Goal: Communication & Community: Participate in discussion

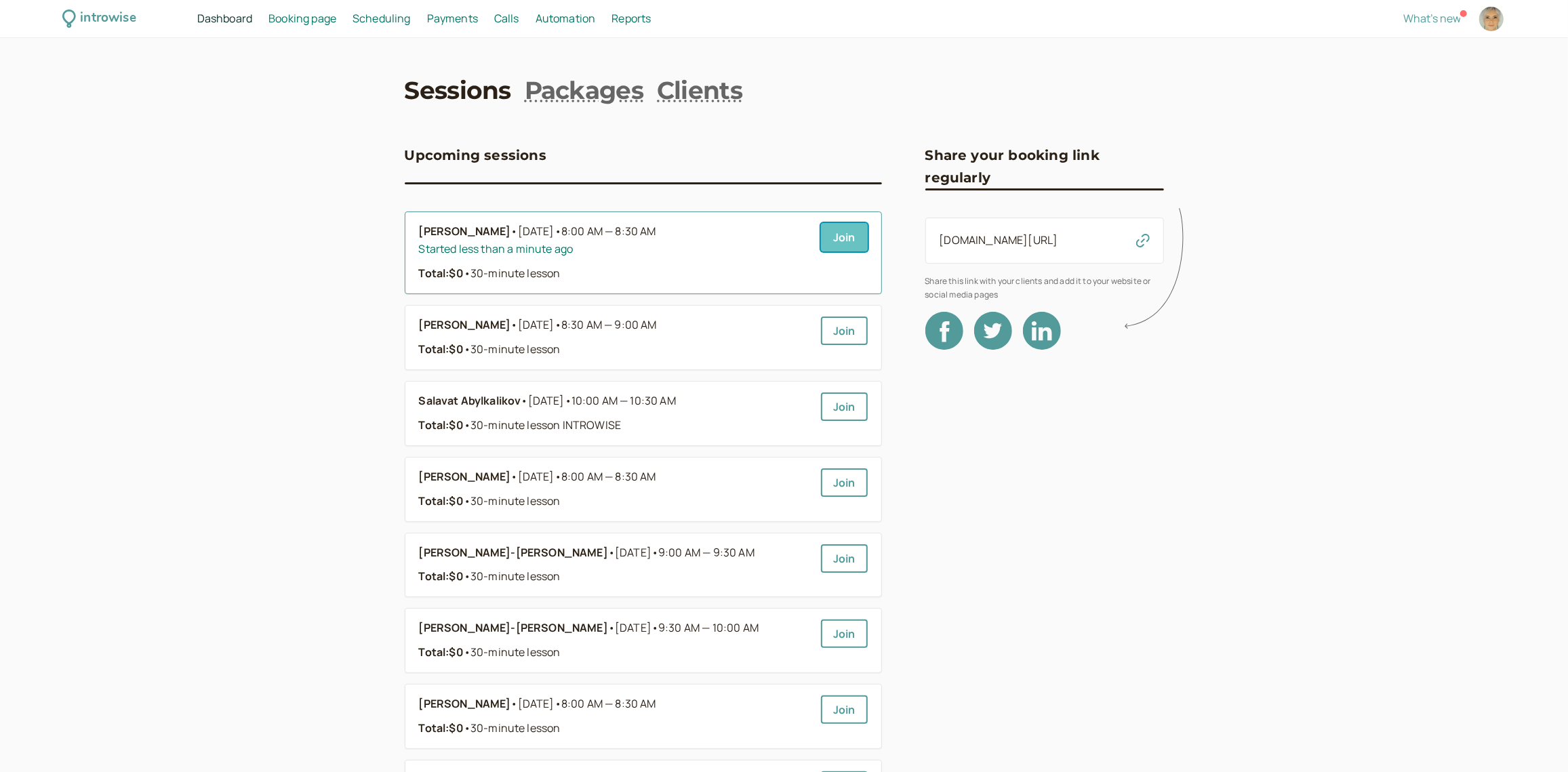
click at [838, 241] on link "Join" at bounding box center [844, 237] width 47 height 29
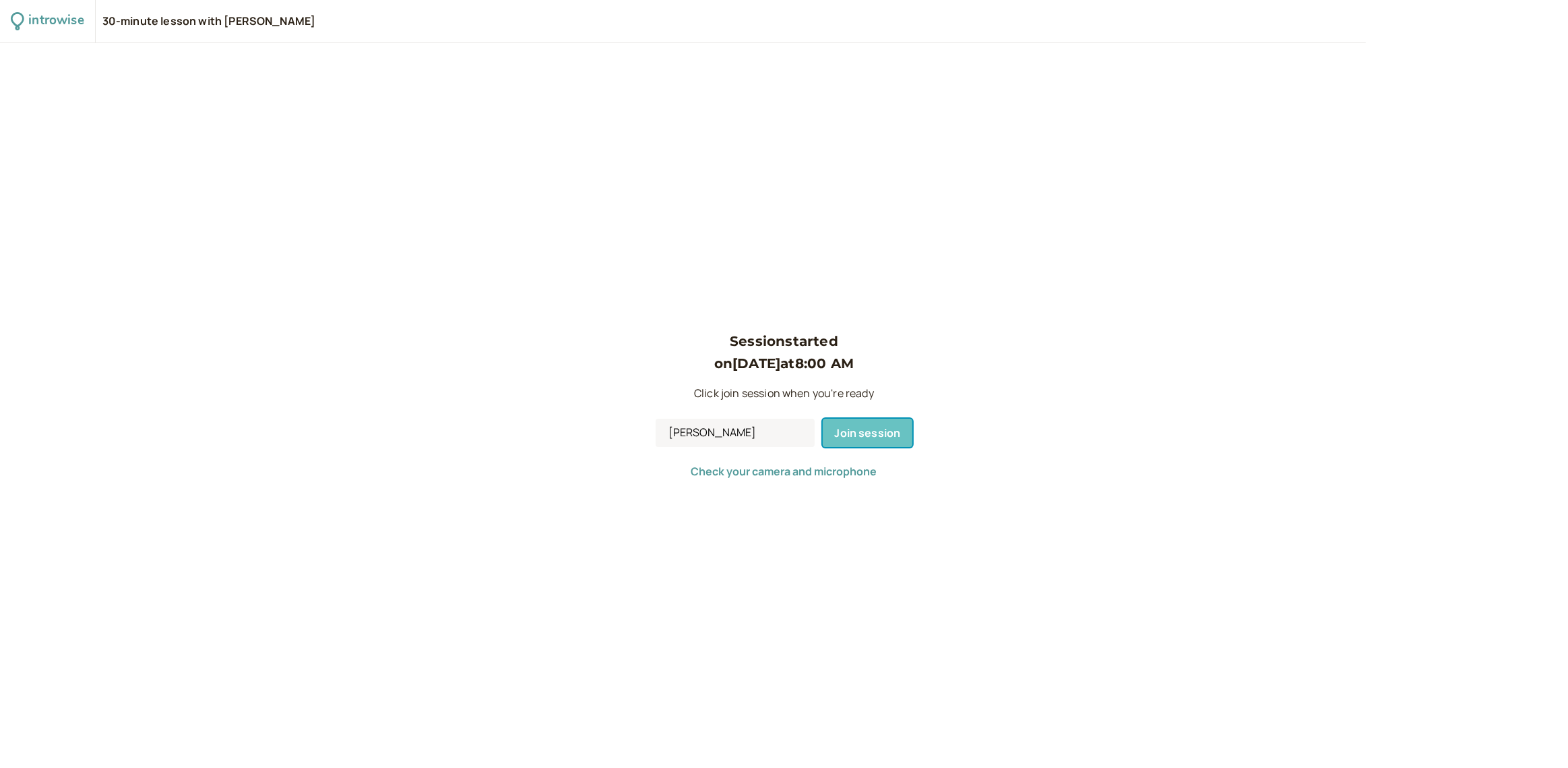
click at [891, 427] on span "Join session" at bounding box center [868, 433] width 66 height 15
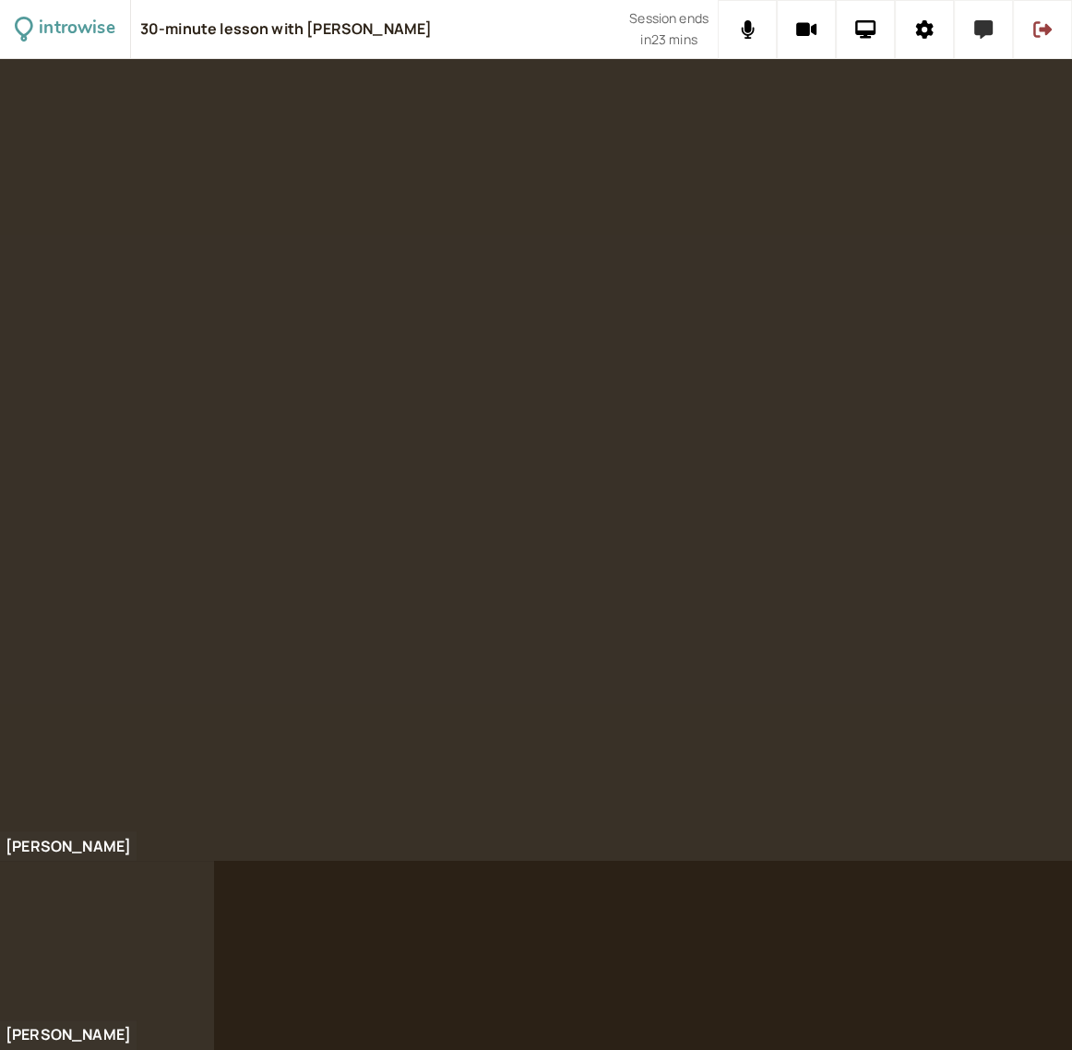
click at [985, 33] on icon at bounding box center [983, 29] width 18 height 18
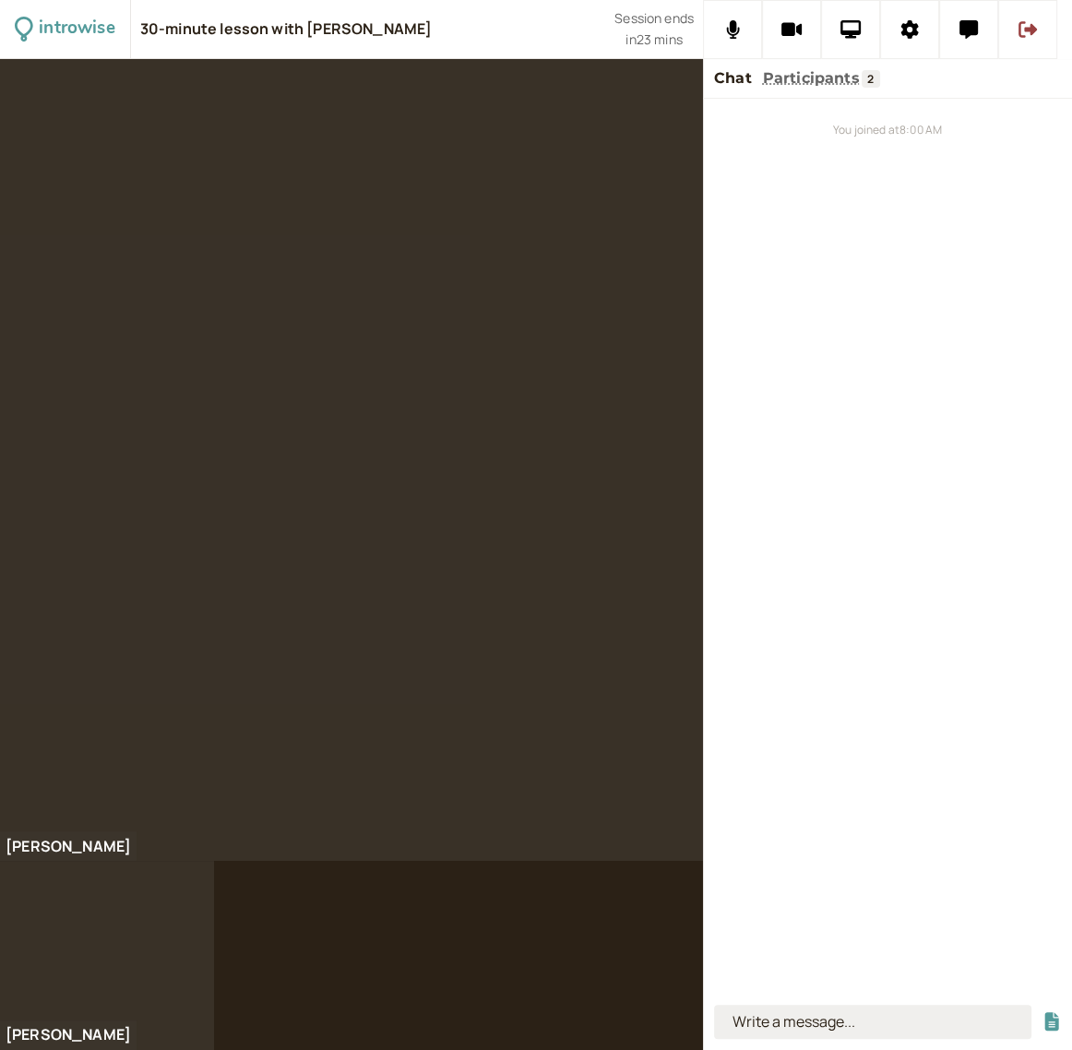
click at [834, 1024] on input at bounding box center [872, 1022] width 317 height 34
type input "lots to do around the house"
click at [1043, 1012] on button "submit" at bounding box center [1052, 1021] width 18 height 19
type input "chores"
click at [1043, 1012] on button "submit" at bounding box center [1052, 1021] width 18 height 19
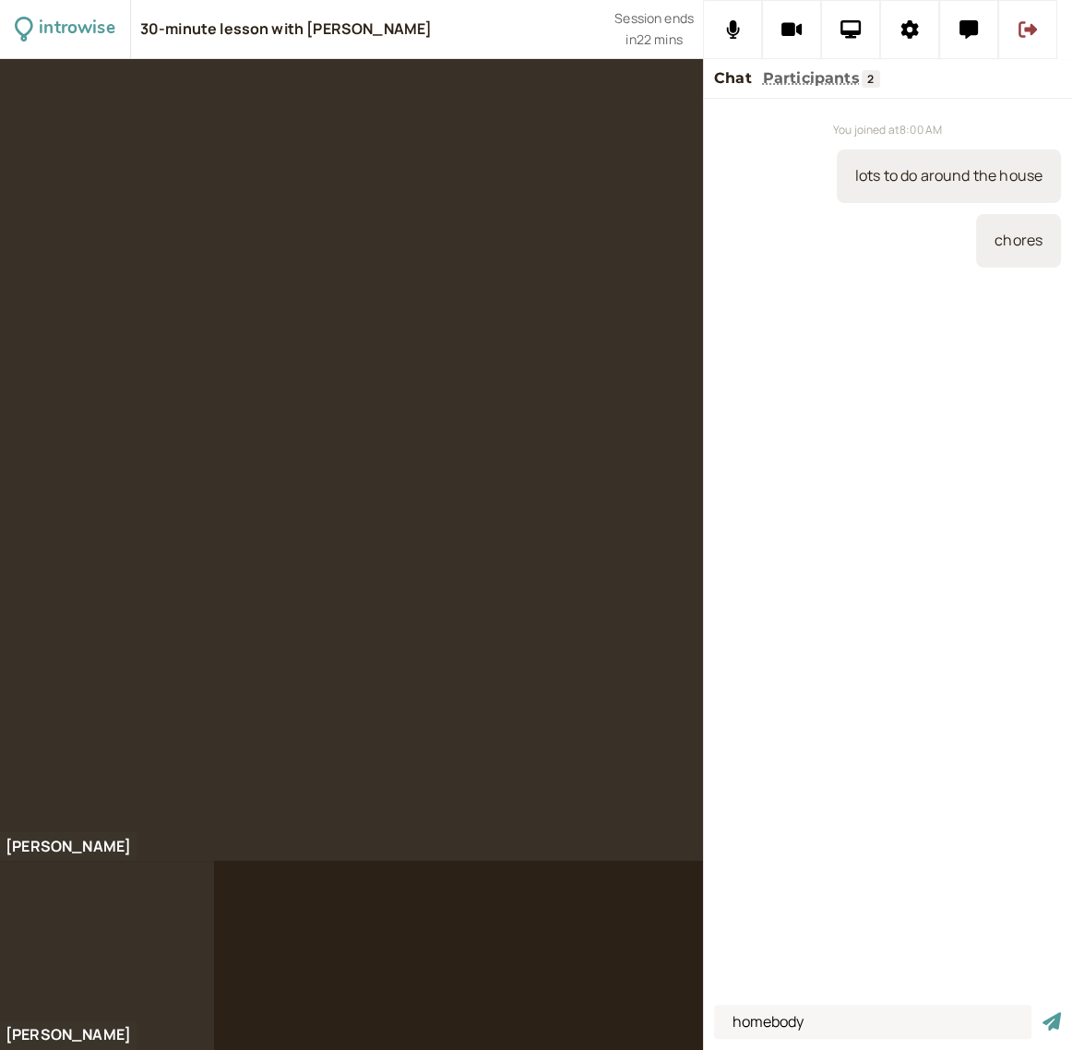
type input "homebody"
click at [1043, 1012] on button "submit" at bounding box center [1052, 1021] width 18 height 19
click at [856, 26] on icon at bounding box center [851, 29] width 21 height 18
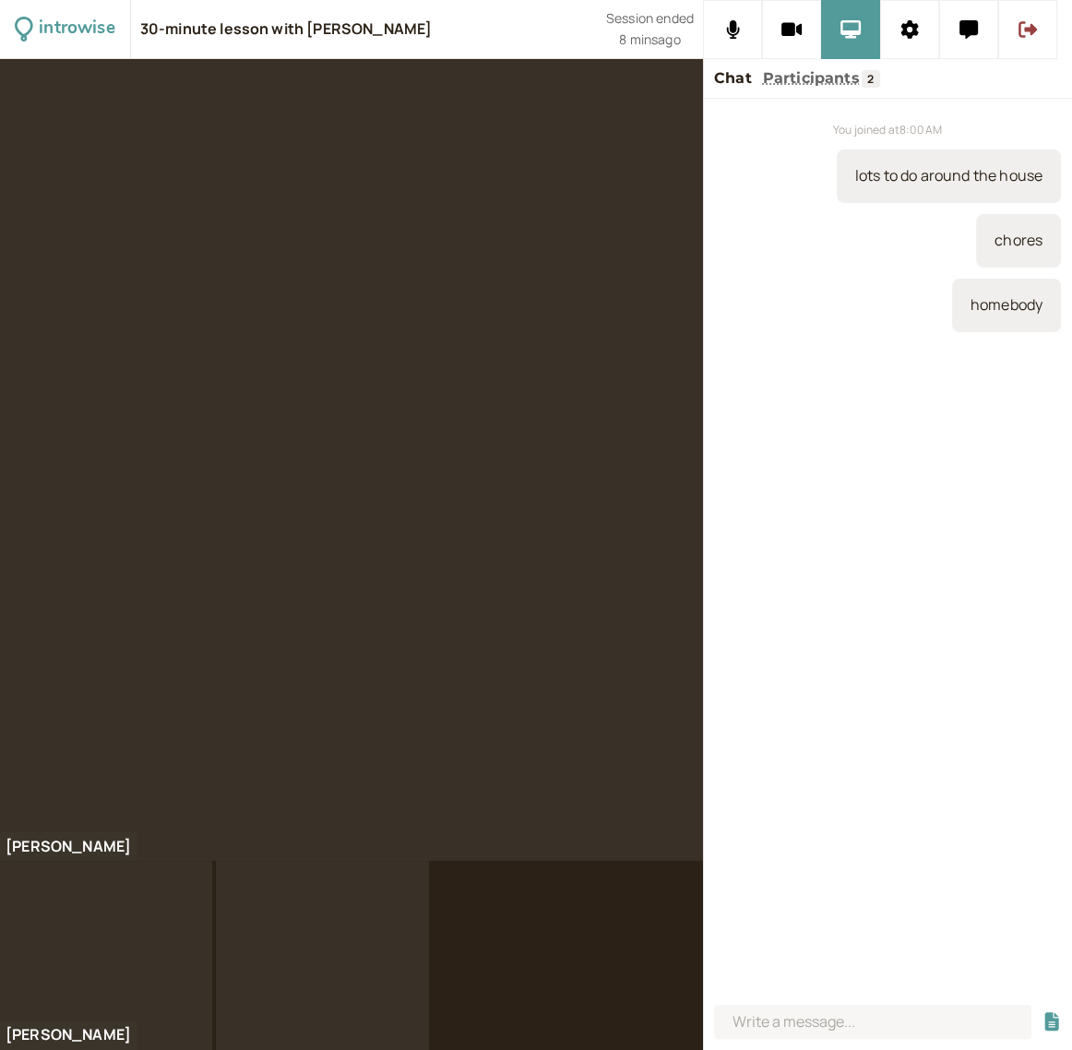
click at [49, 1021] on div at bounding box center [106, 955] width 212 height 189
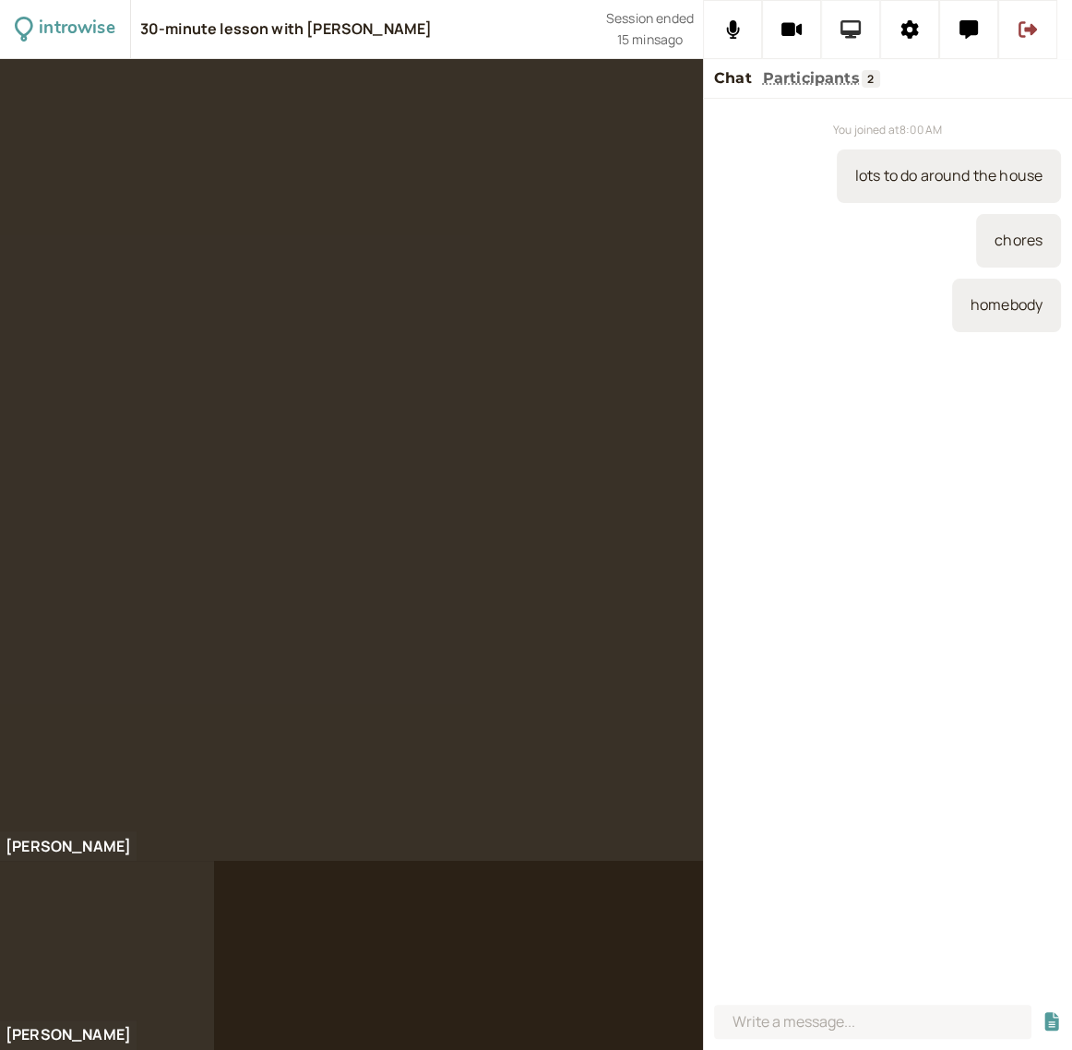
click at [865, 18] on button at bounding box center [850, 29] width 59 height 59
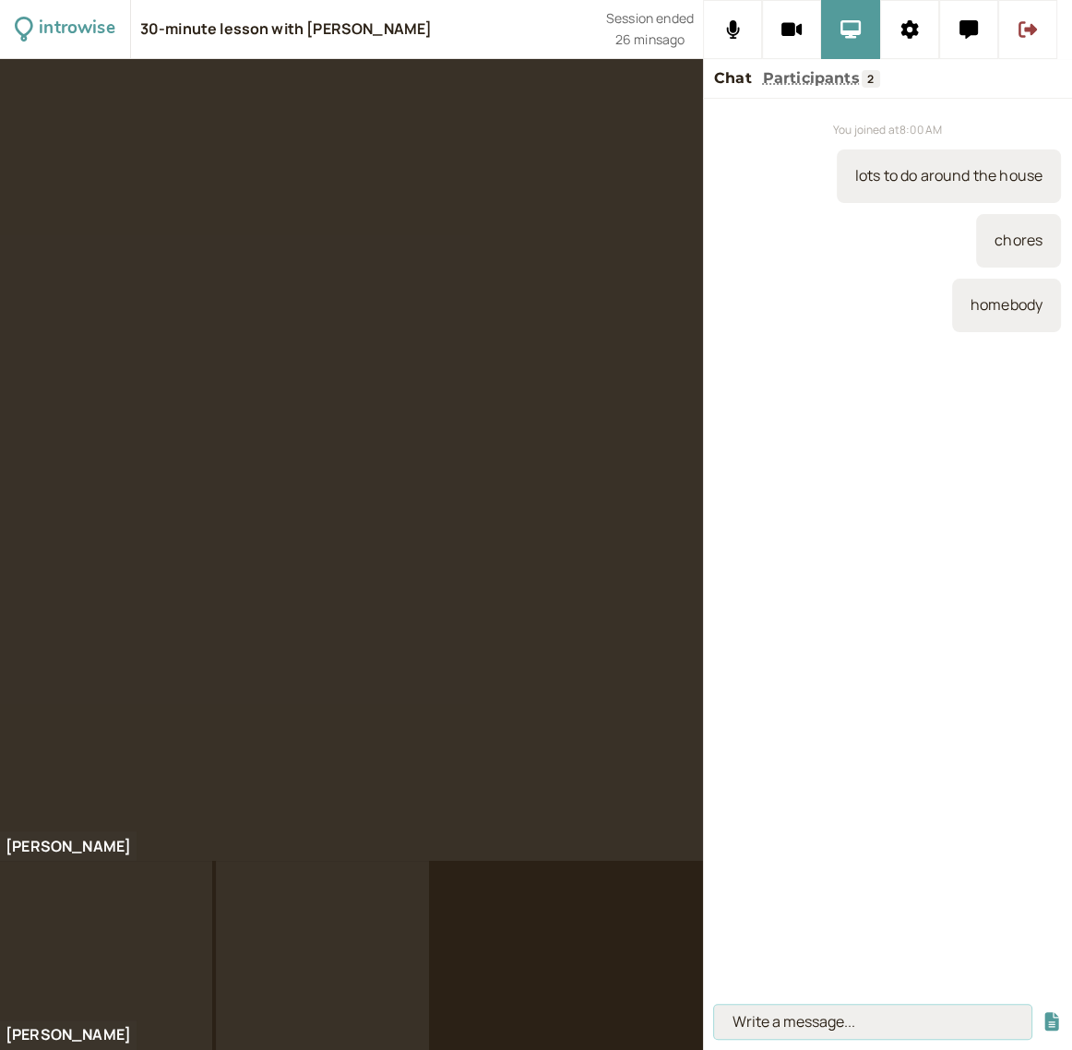
drag, startPoint x: 758, startPoint y: 1014, endPoint x: 776, endPoint y: 1007, distance: 19.9
click at [758, 1014] on input at bounding box center [872, 1022] width 317 height 34
type input "patties"
click at [1043, 1012] on button "submit" at bounding box center [1052, 1021] width 18 height 19
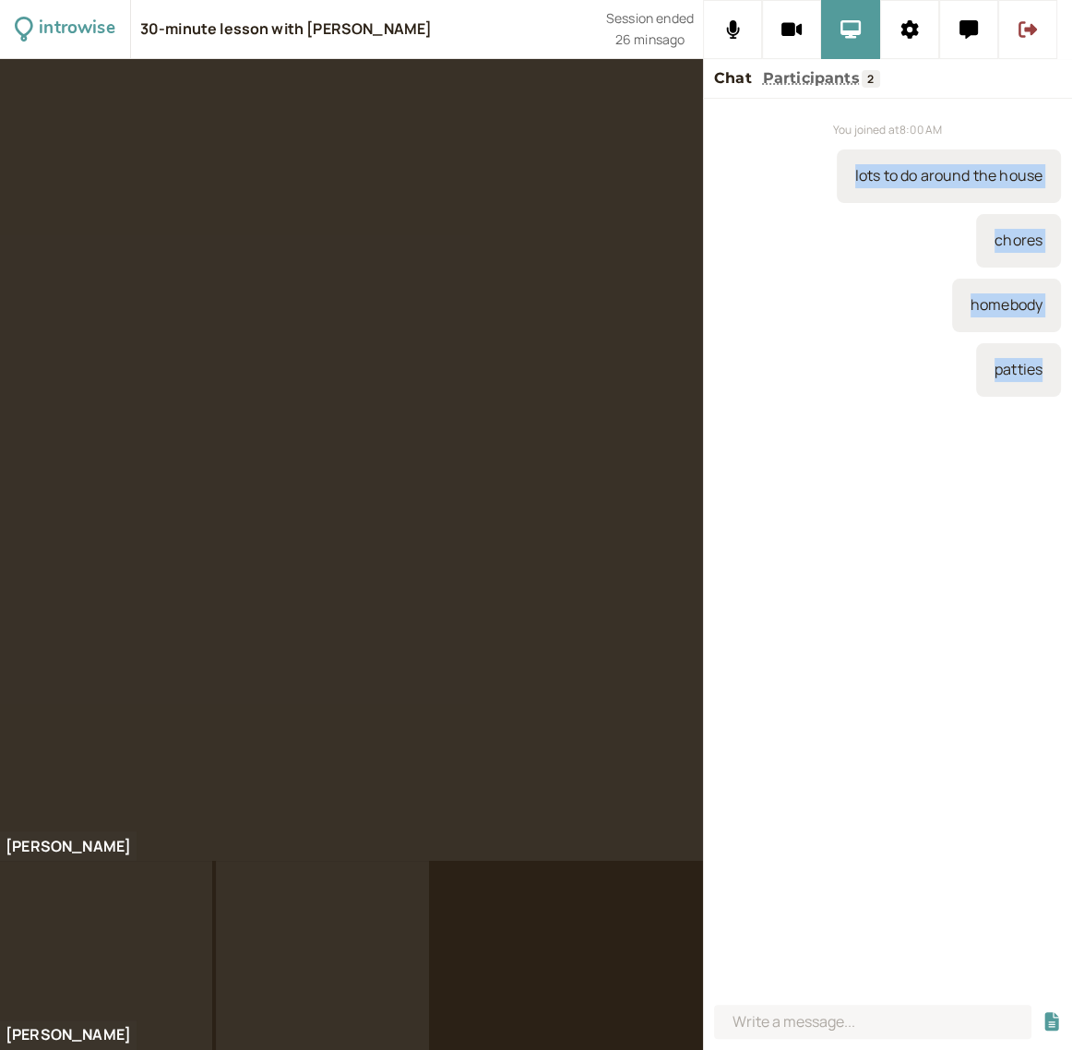
drag, startPoint x: 852, startPoint y: 178, endPoint x: 1058, endPoint y: 388, distance: 294.3
click at [1058, 388] on div "You joined at 8:00 AM lots to do around the house chores homebody patties" at bounding box center [887, 548] width 369 height 899
copy div "lots to do around the house chores homebody patties"
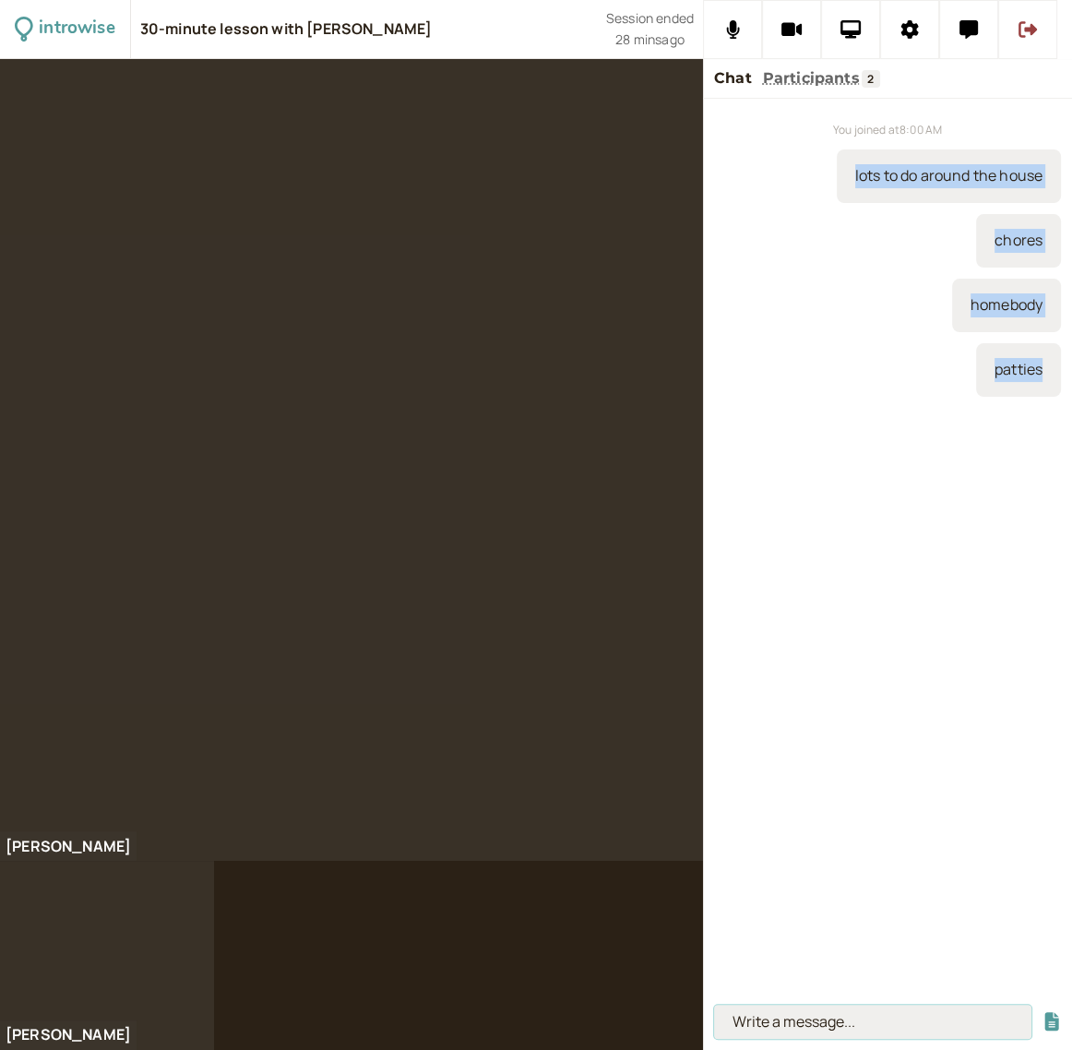
click at [818, 1030] on input at bounding box center [872, 1022] width 317 height 34
type input "yeast"
click at [1043, 1012] on button "submit" at bounding box center [1052, 1021] width 18 height 19
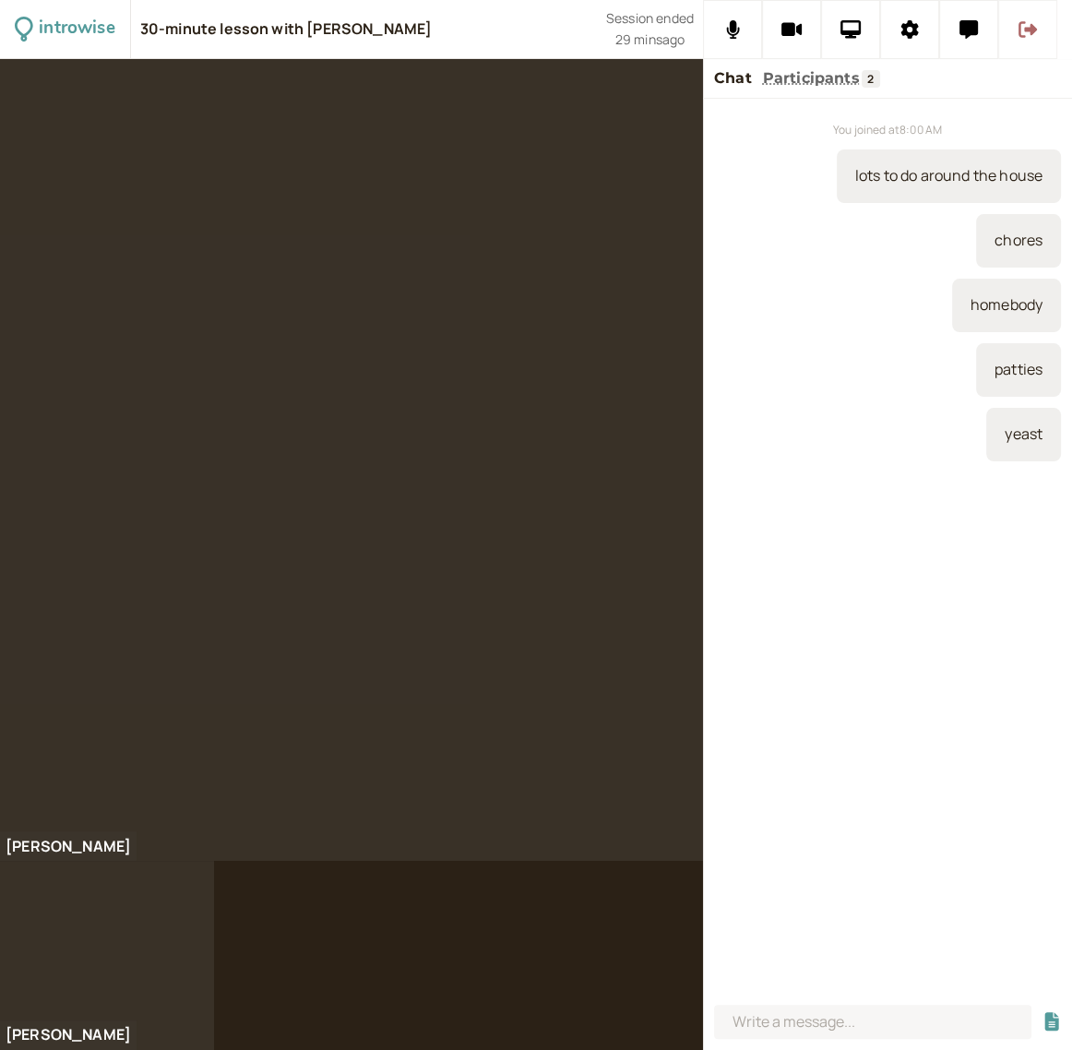
click at [1034, 27] on icon at bounding box center [1028, 29] width 18 height 17
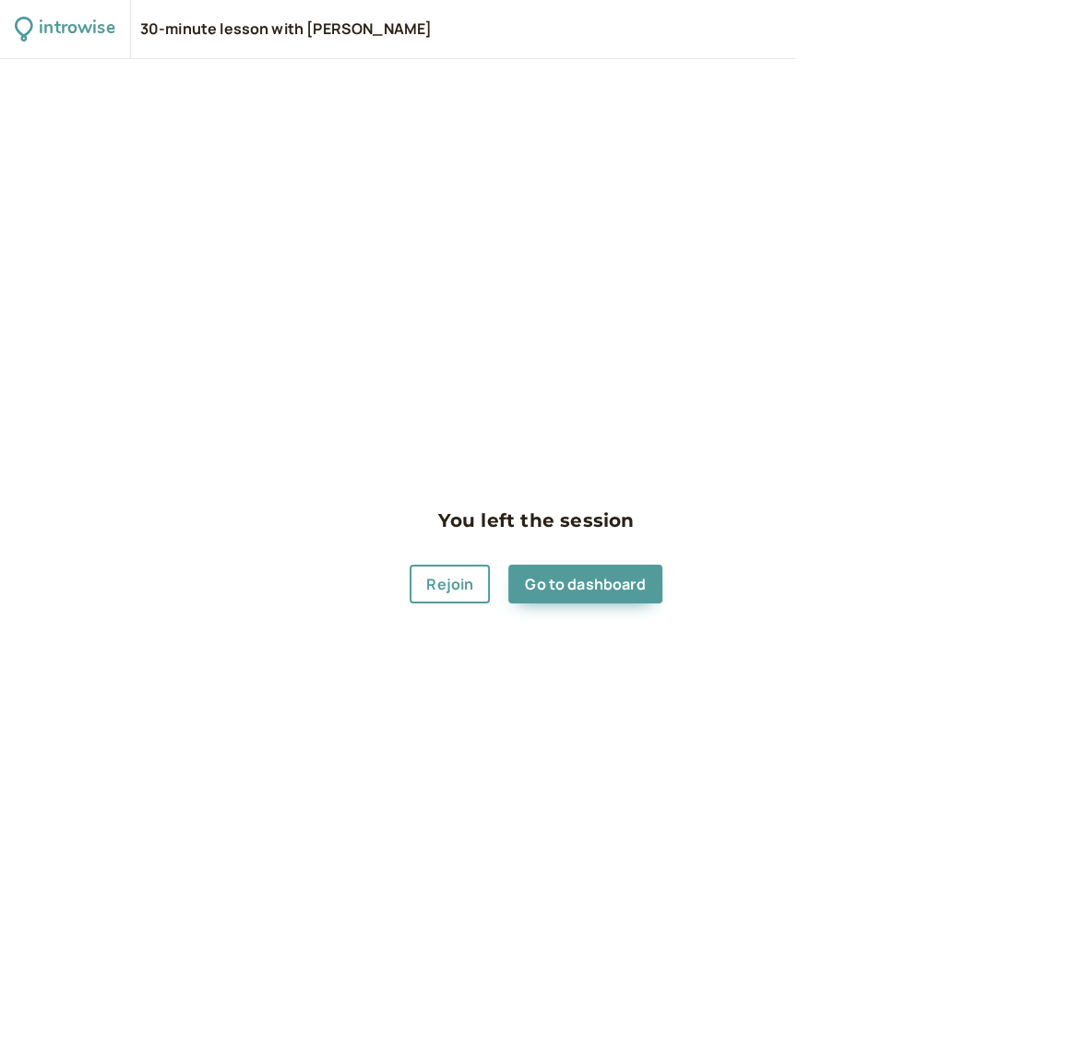
click at [1034, 27] on div "introwise 30-minute lesson with [PERSON_NAME] You left the session Rejoin Go to…" at bounding box center [536, 525] width 1072 height 1050
